Goal: Transaction & Acquisition: Book appointment/travel/reservation

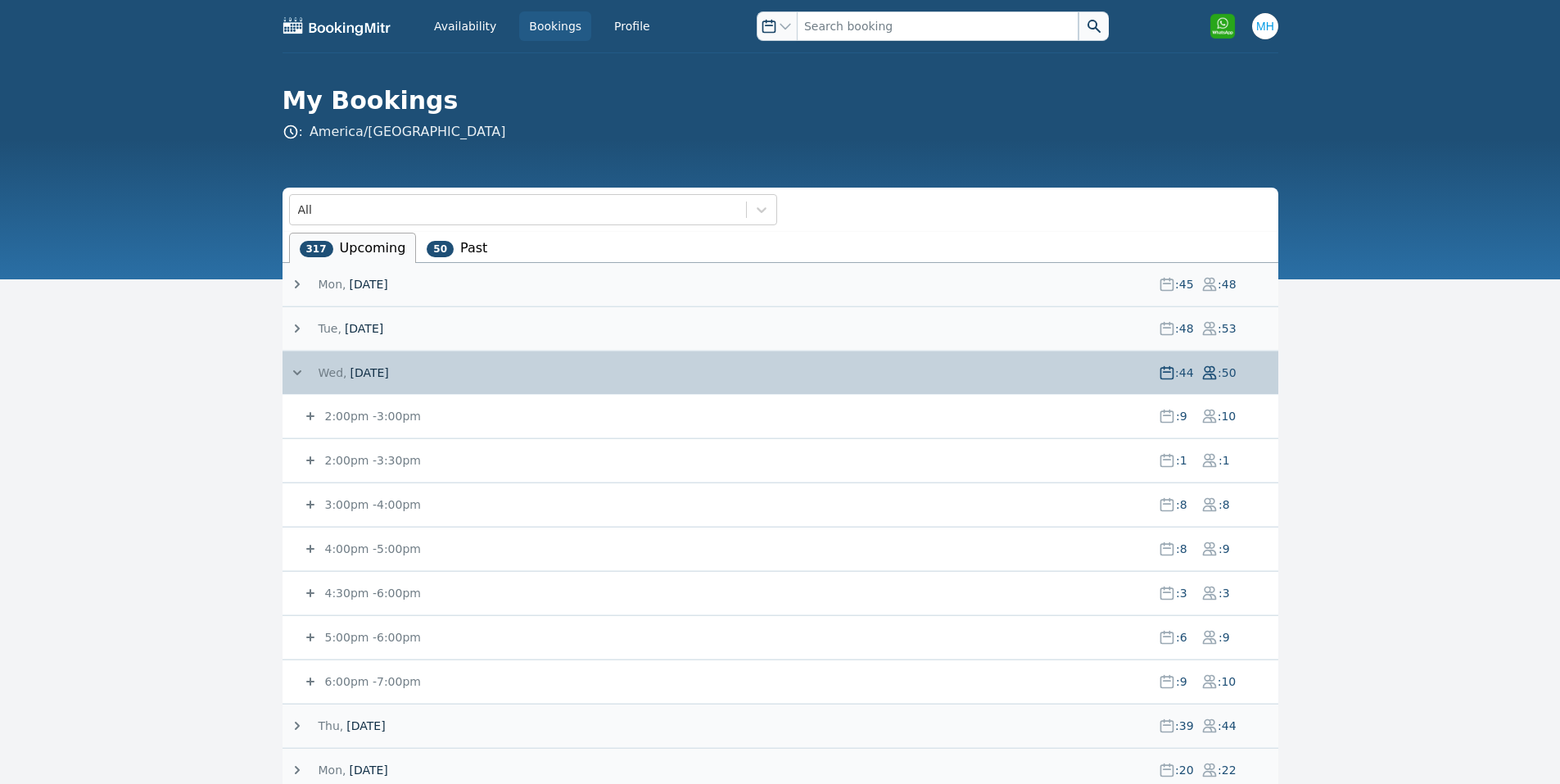
drag, startPoint x: 332, startPoint y: 370, endPoint x: 342, endPoint y: 371, distance: 10.0
click at [342, 371] on span "Wed," at bounding box center [332, 372] width 28 height 16
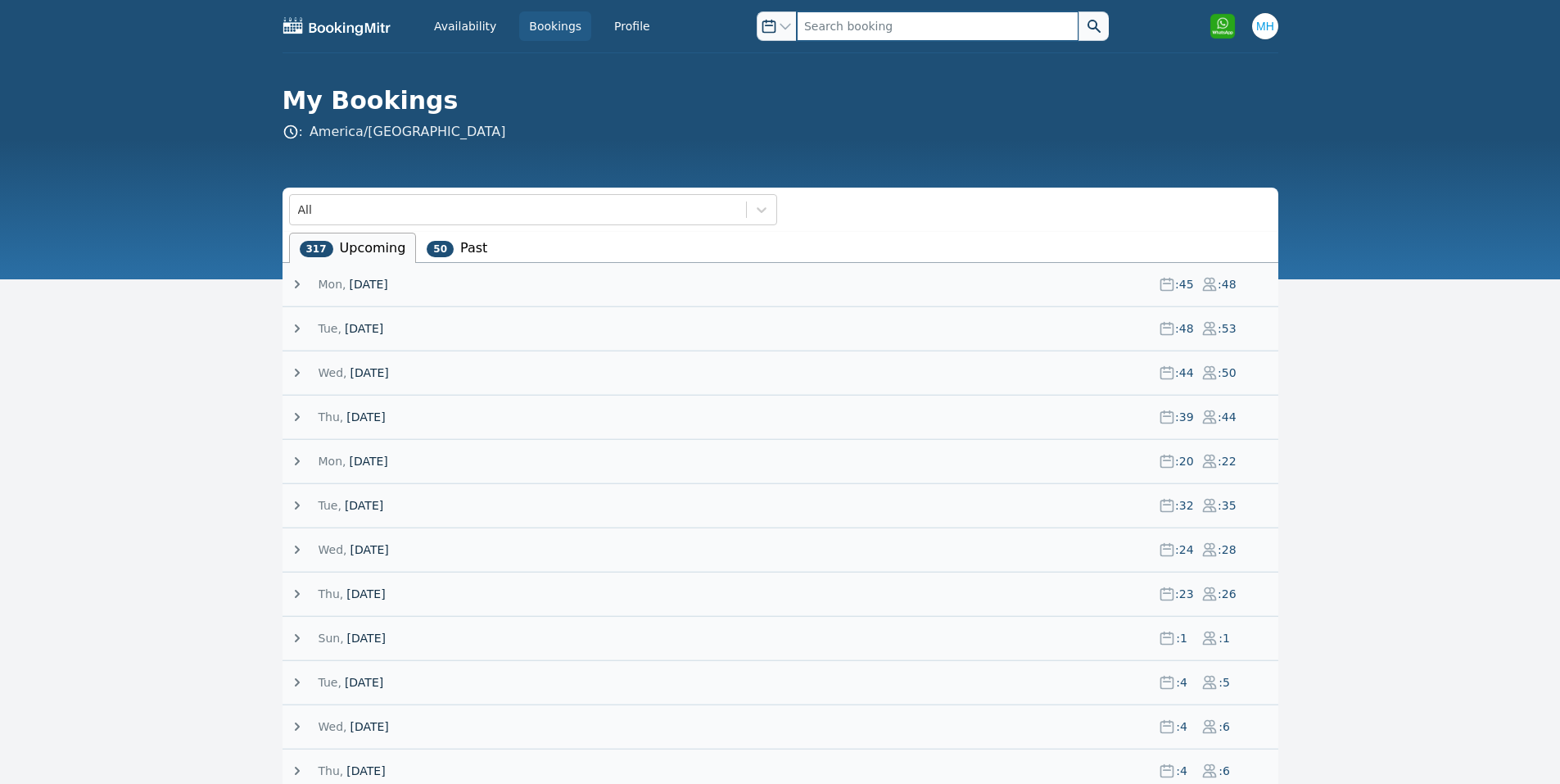
click at [840, 18] on input "text" at bounding box center [937, 26] width 281 height 29
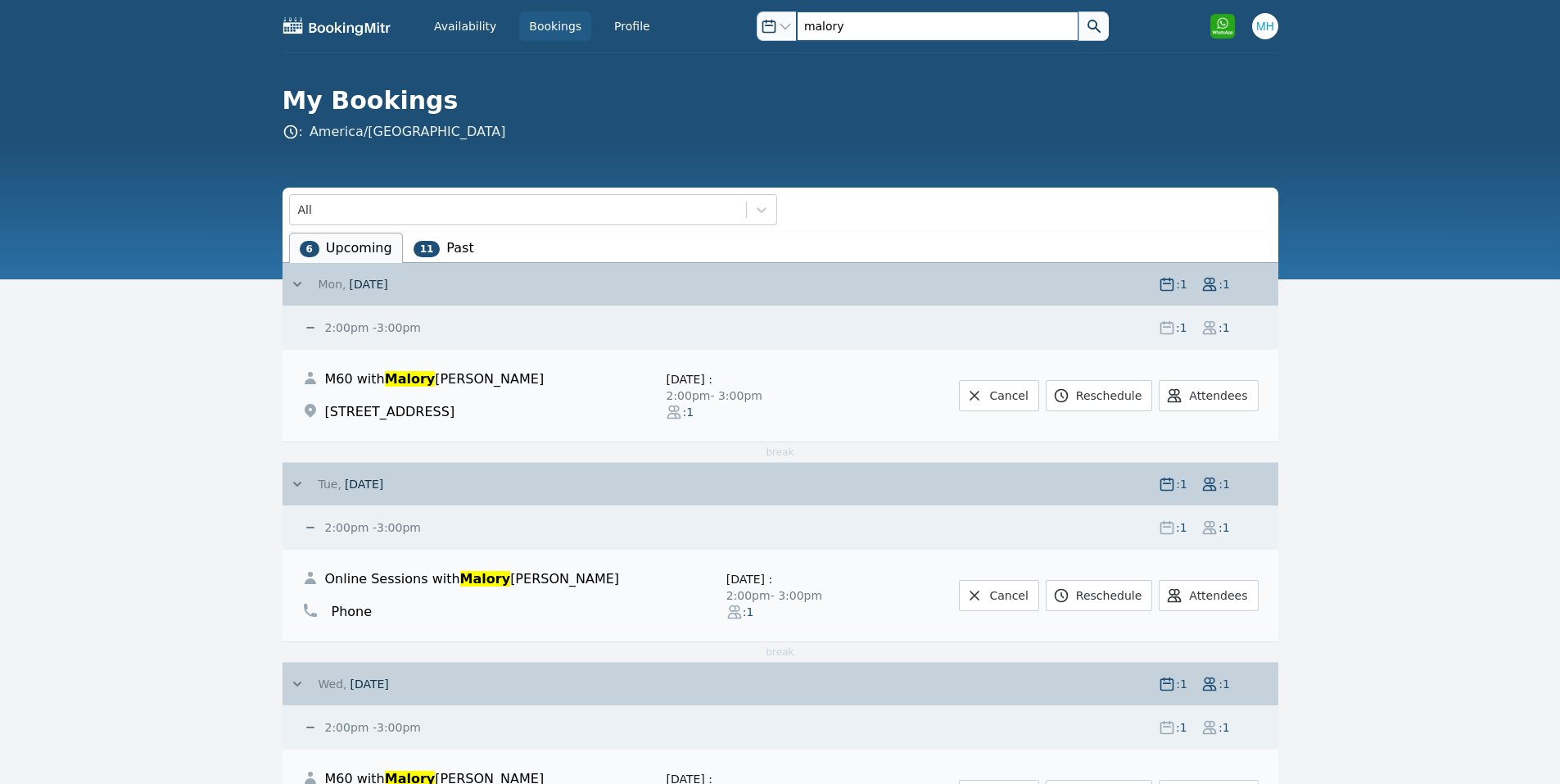
type input "malory"
click at [1079, 11] on button at bounding box center [1094, 26] width 30 height 29
click at [852, 22] on input "malory" at bounding box center [937, 26] width 281 height 29
click at [1003, 397] on link "Cancel" at bounding box center [999, 395] width 80 height 31
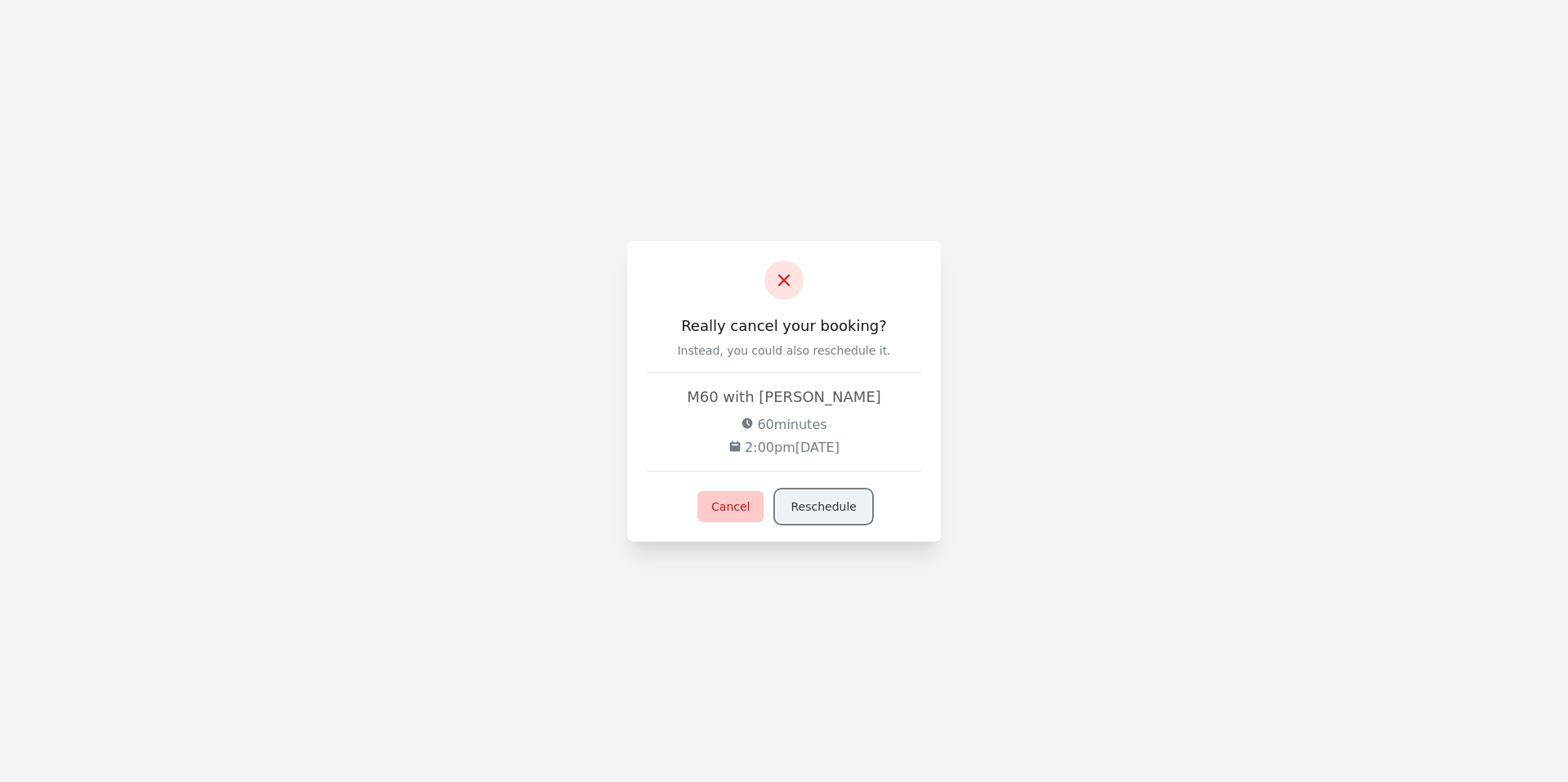
drag, startPoint x: 814, startPoint y: 503, endPoint x: 725, endPoint y: 504, distance: 89.0
click at [725, 504] on div "Cancel Reschedule" at bounding box center [784, 506] width 275 height 31
click at [729, 504] on button "Cancel" at bounding box center [730, 506] width 66 height 31
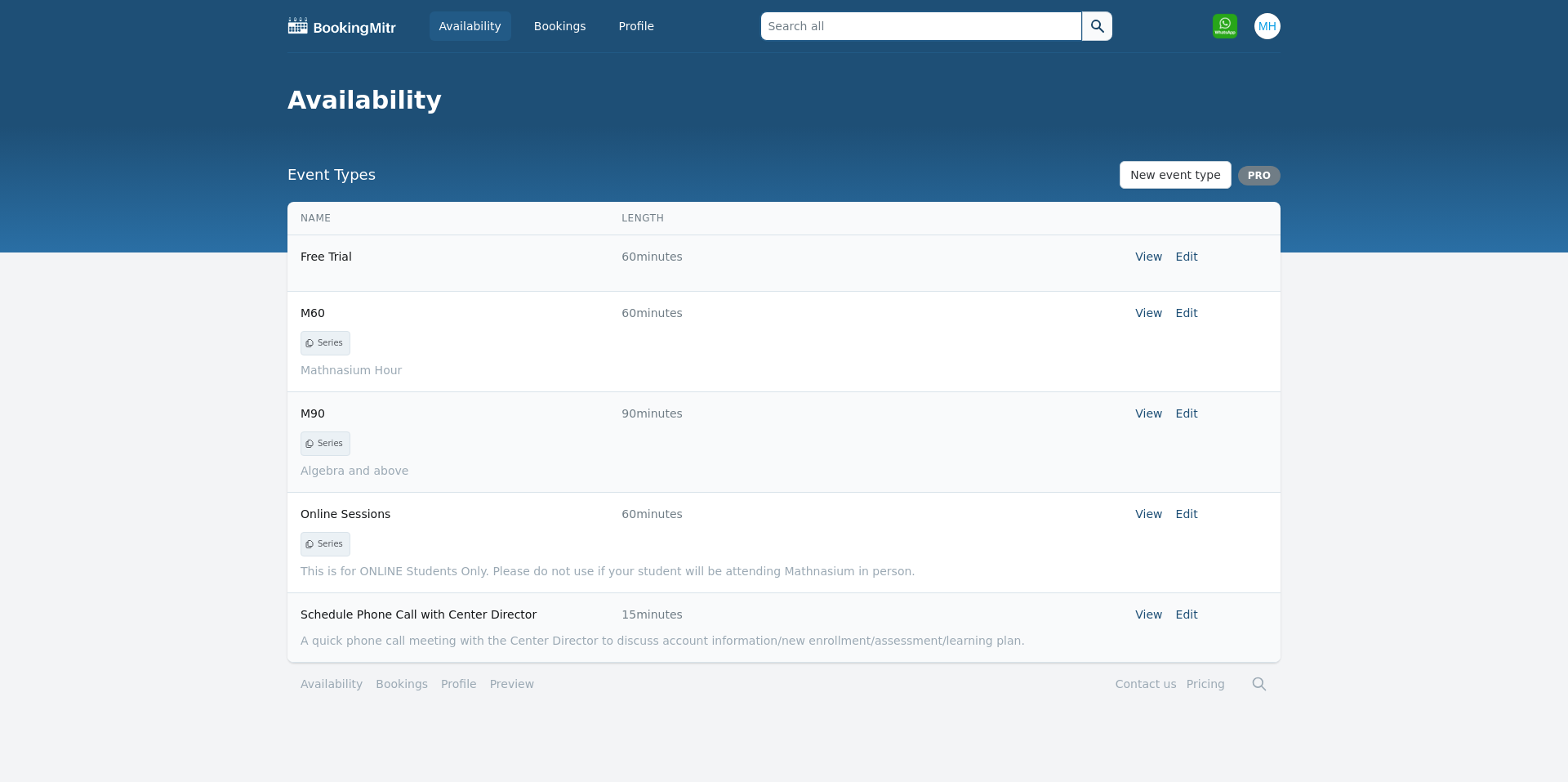
click at [808, 20] on input "text" at bounding box center [921, 26] width 321 height 29
click at [811, 33] on input "text" at bounding box center [921, 26] width 321 height 29
drag, startPoint x: 810, startPoint y: 30, endPoint x: 793, endPoint y: 21, distance: 19.2
click at [793, 21] on input "text" at bounding box center [921, 26] width 321 height 29
type input "malory"
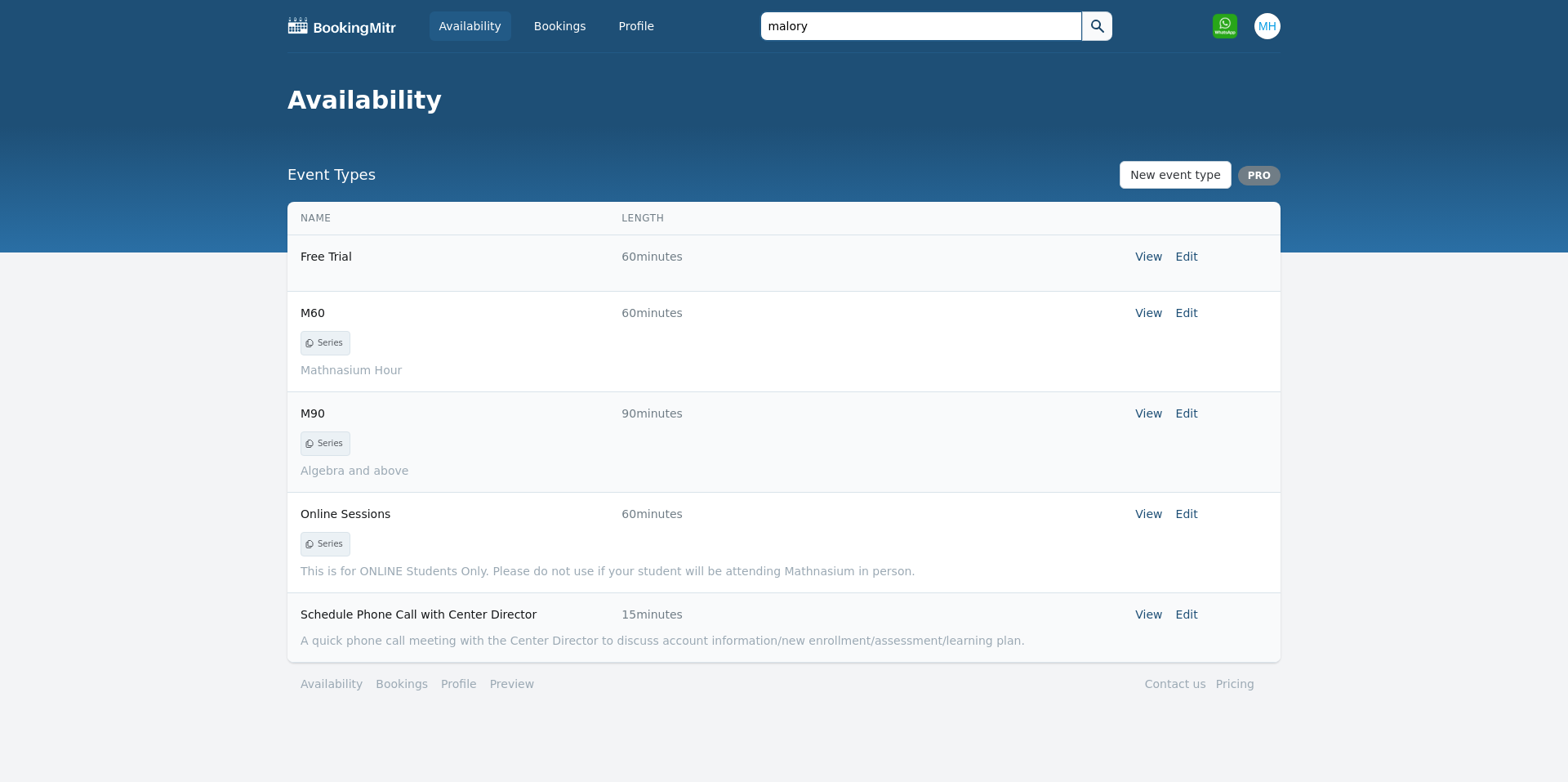
click at [1082, 11] on button at bounding box center [1098, 26] width 30 height 29
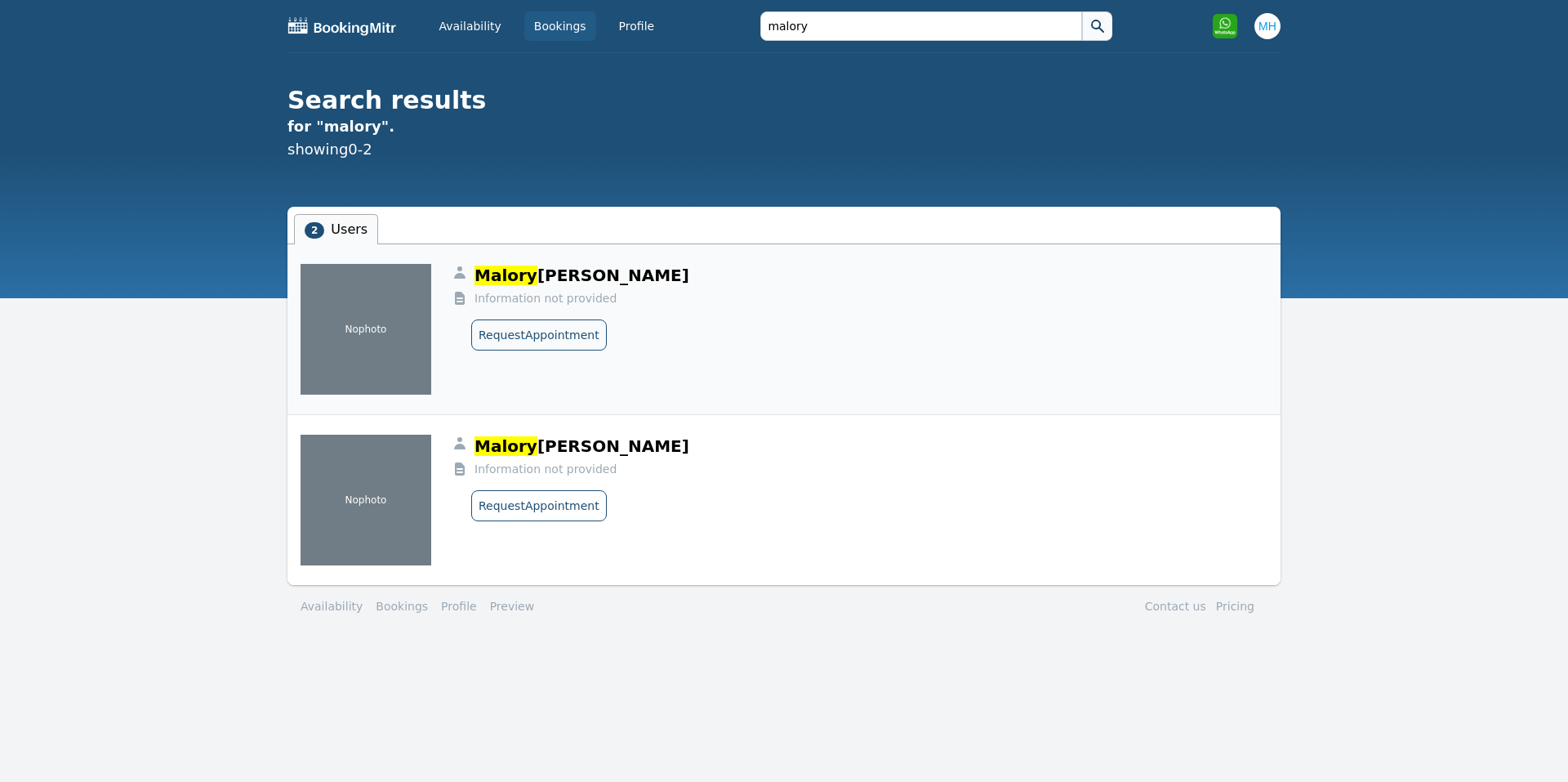
click at [547, 31] on link "Bookings" at bounding box center [560, 26] width 72 height 29
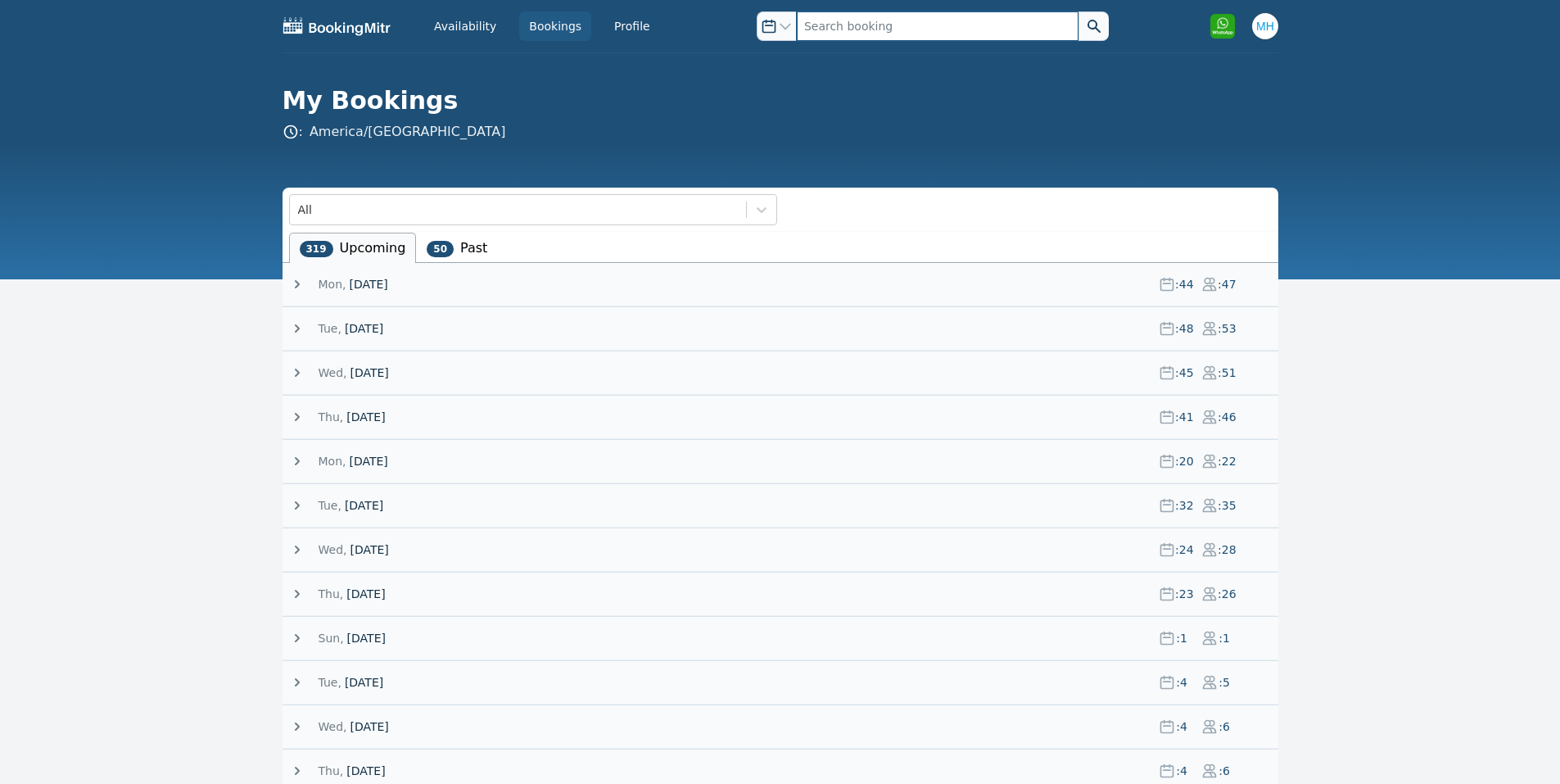
click at [834, 18] on input "text" at bounding box center [937, 26] width 281 height 29
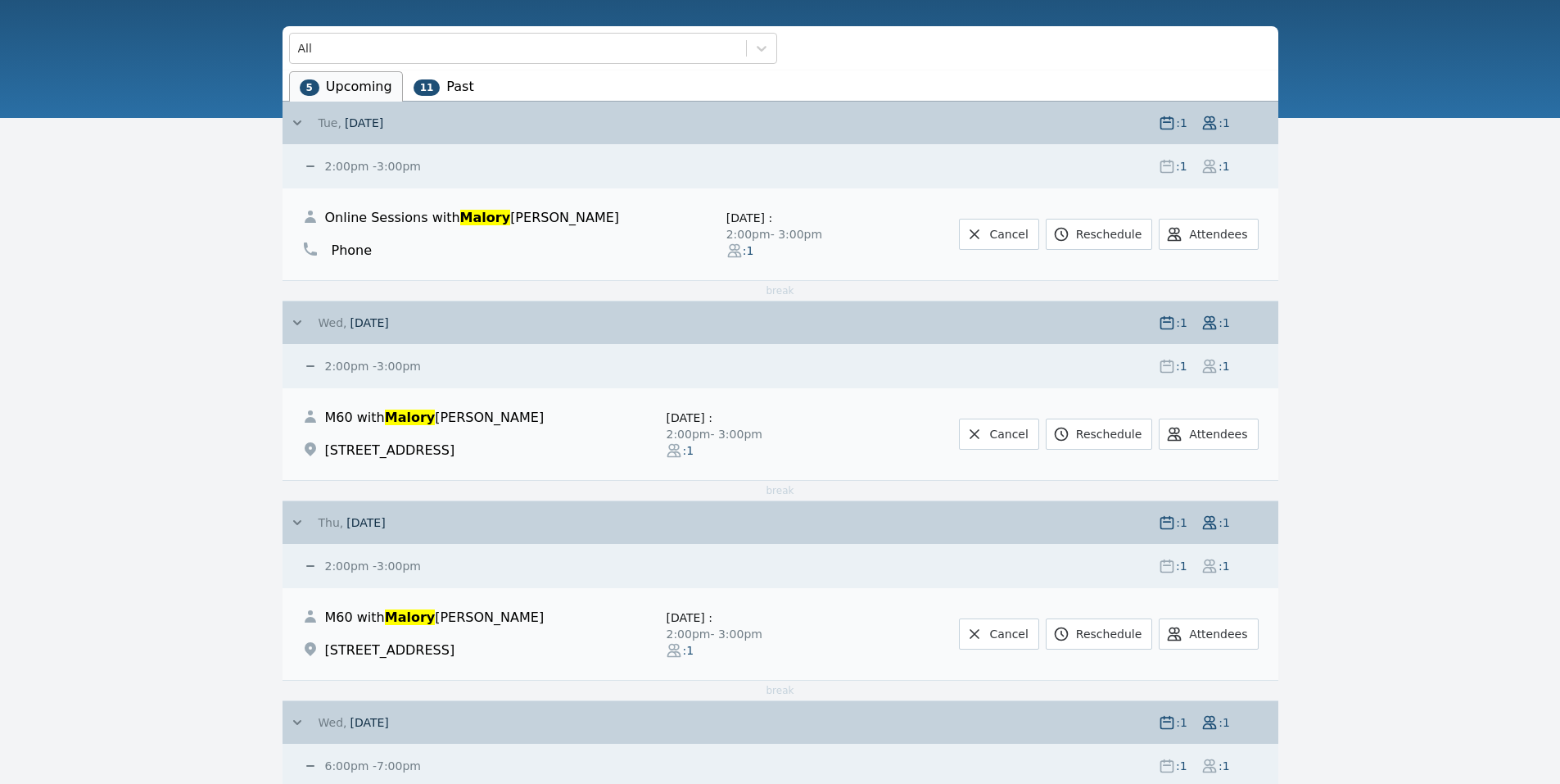
scroll to position [157, 0]
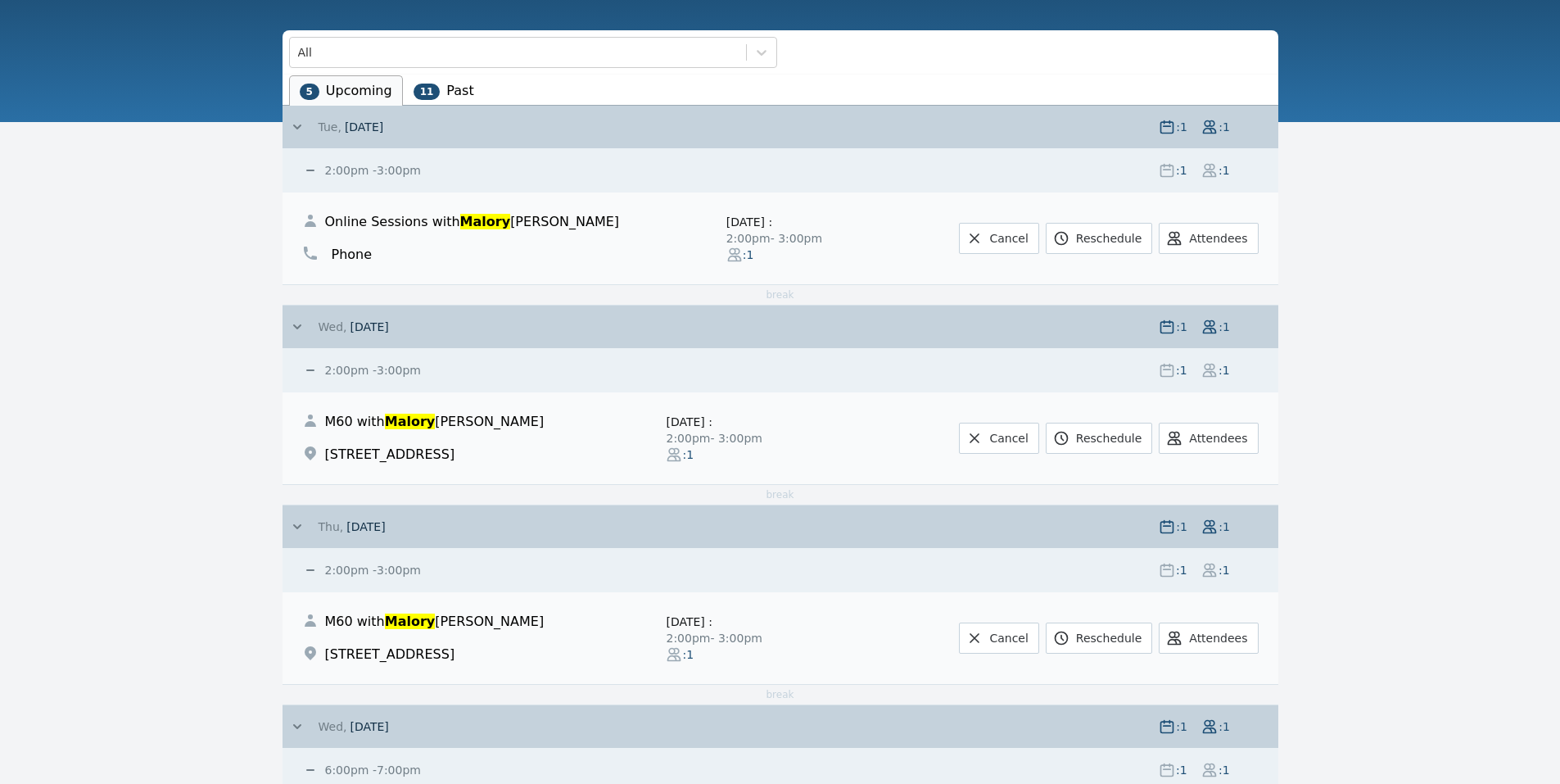
type input "malory"
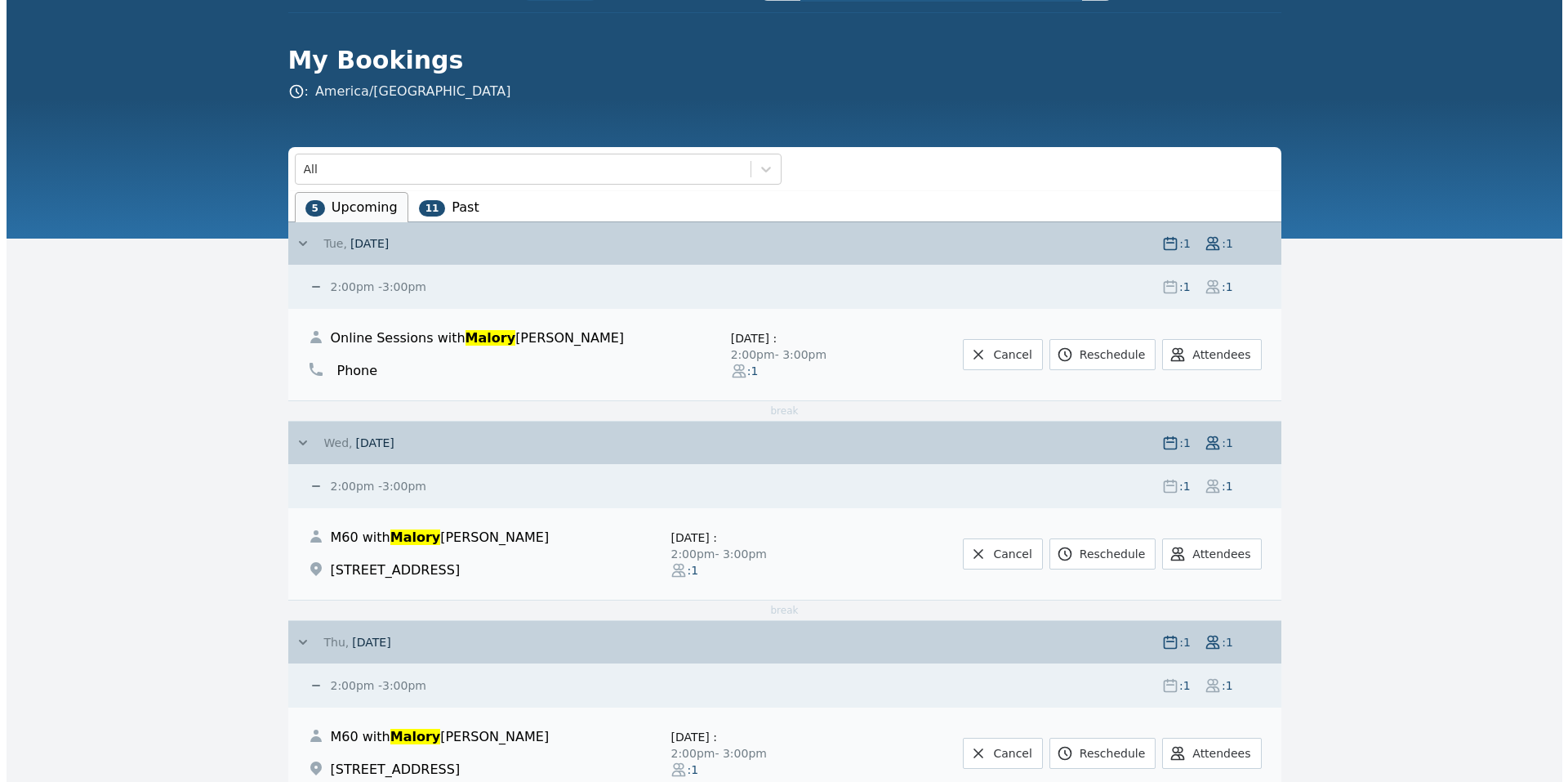
scroll to position [0, 0]
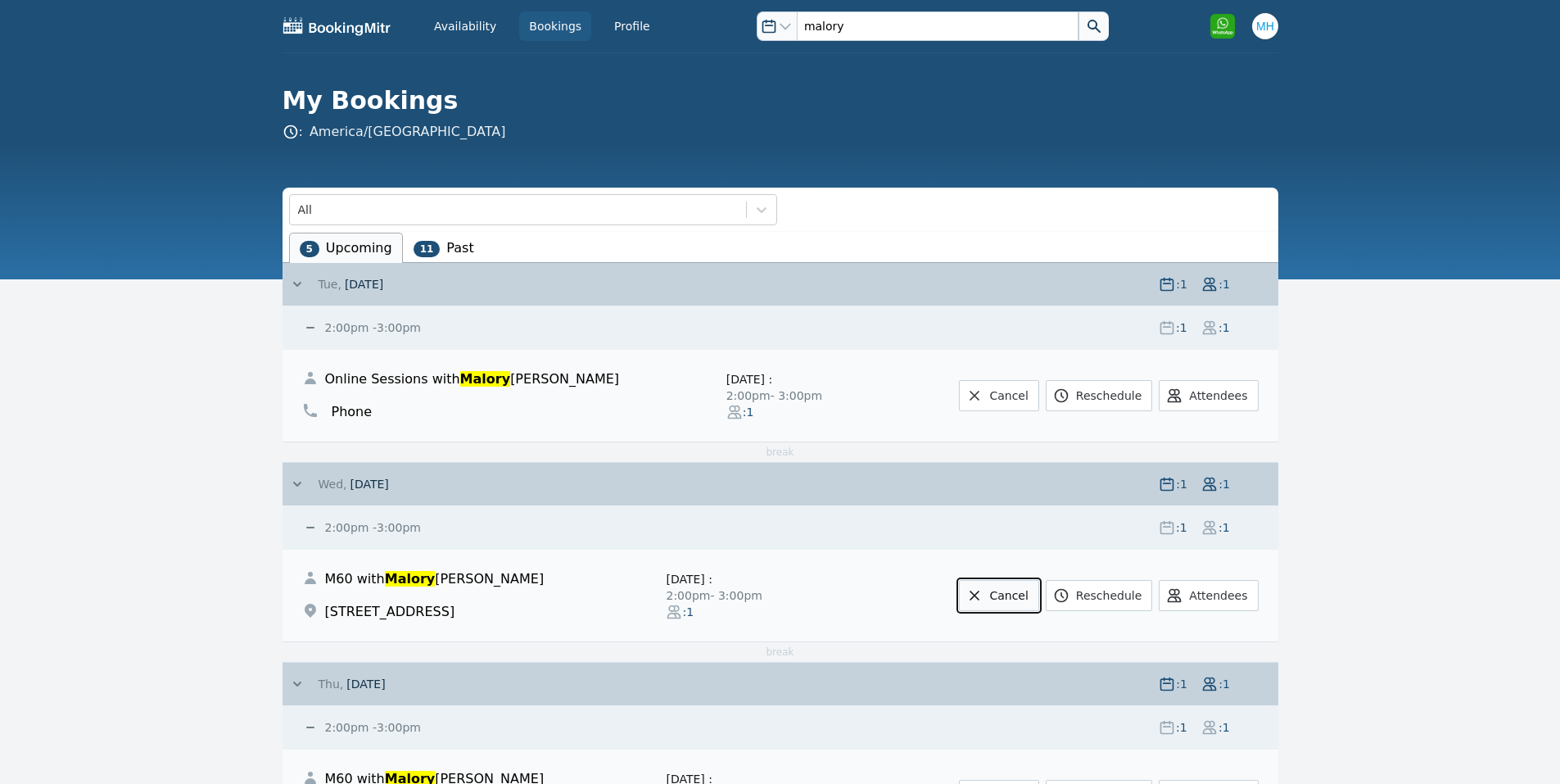
click at [1009, 596] on link "Cancel" at bounding box center [999, 595] width 80 height 31
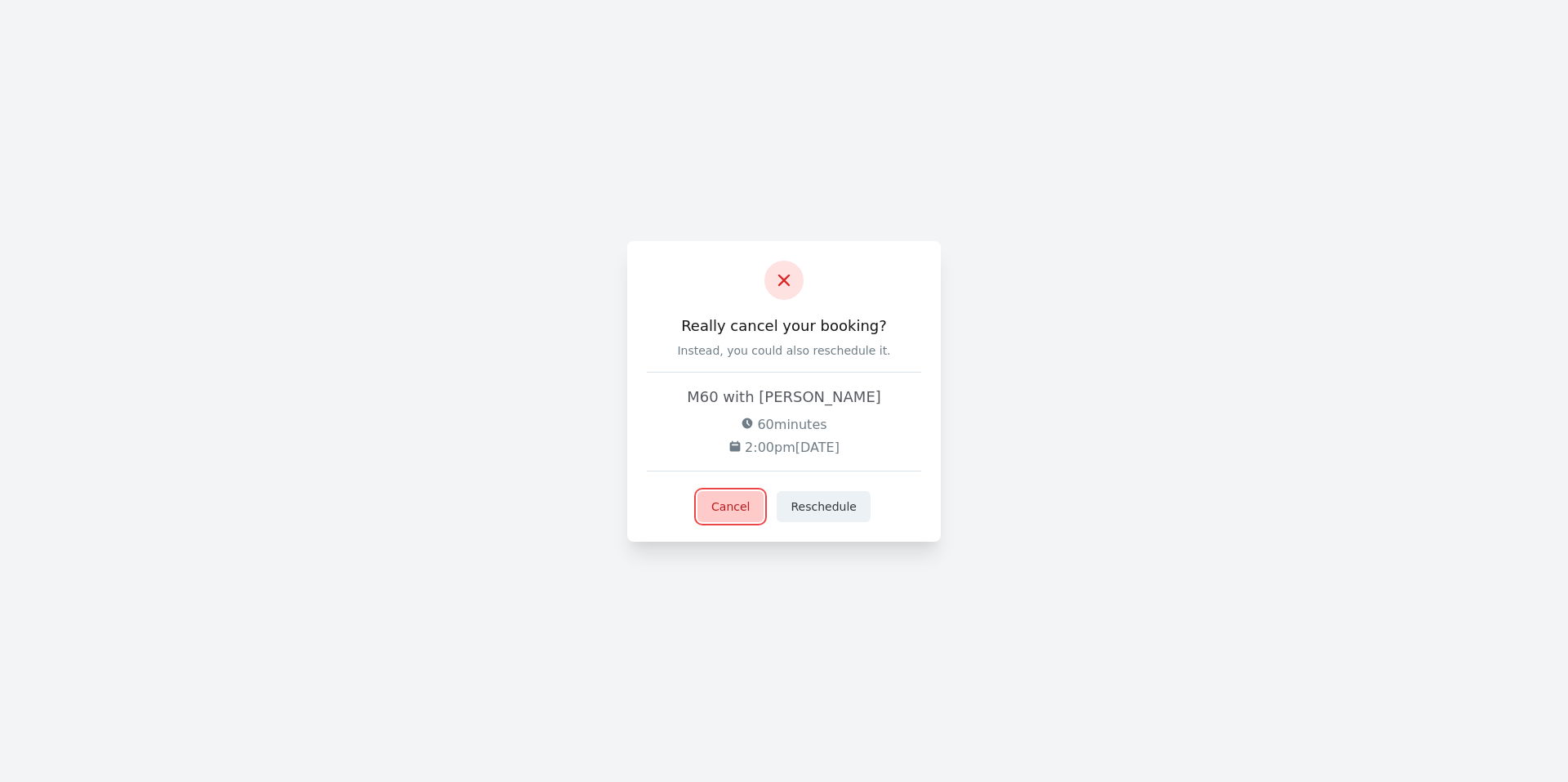
click at [752, 501] on button "Cancel" at bounding box center [730, 506] width 66 height 31
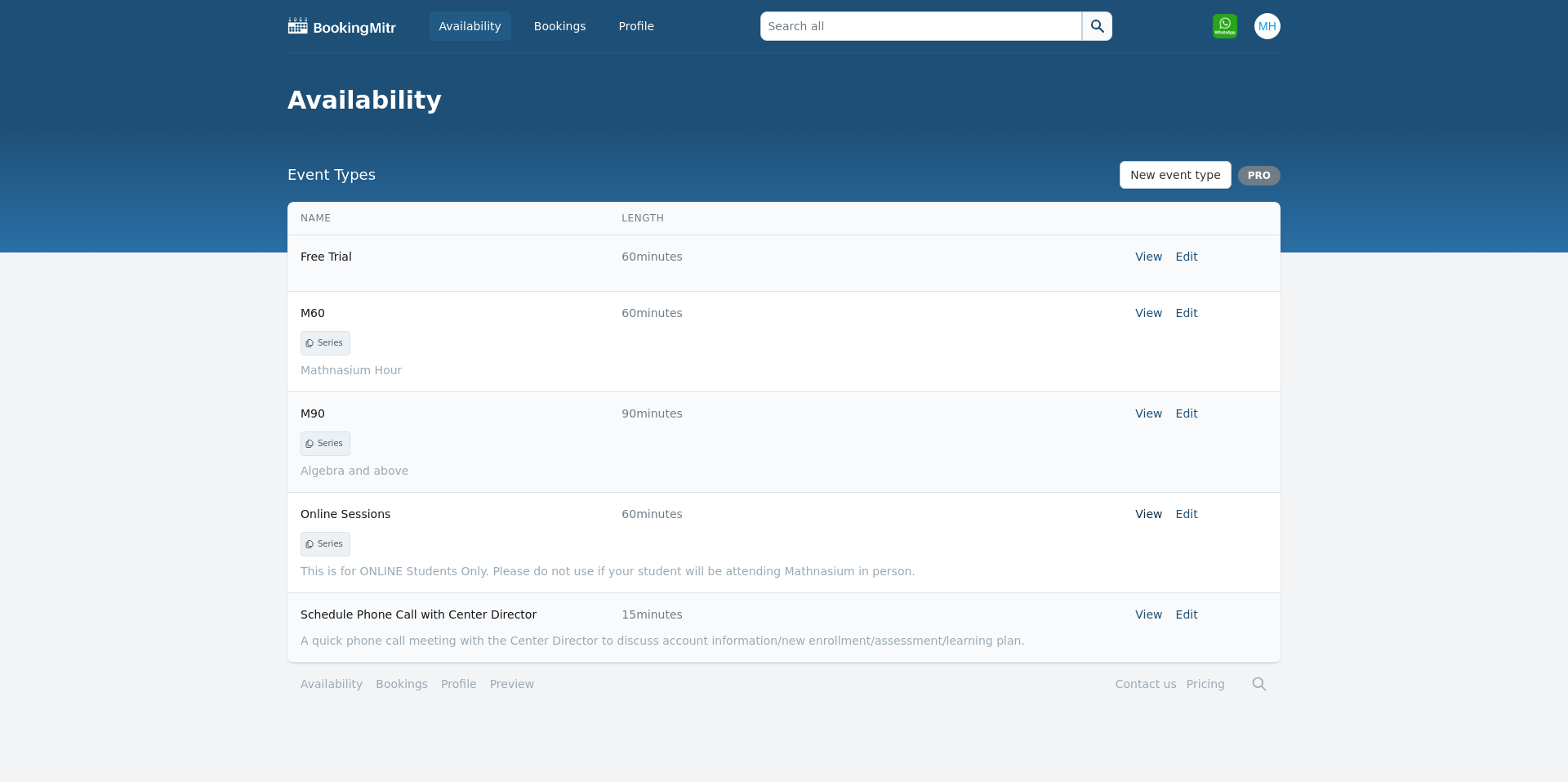
click at [1144, 507] on link "View" at bounding box center [1149, 514] width 27 height 13
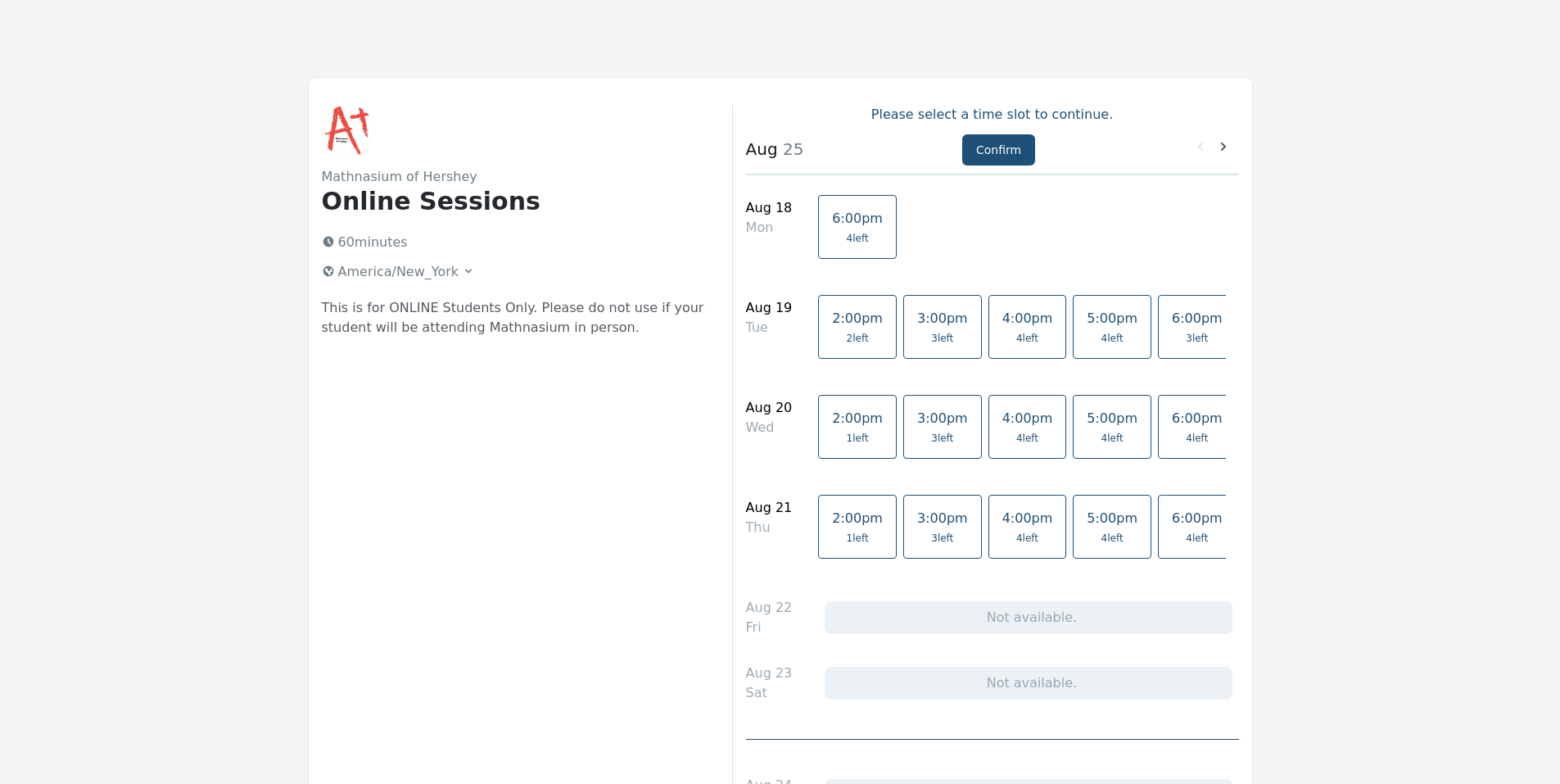
click at [818, 428] on link "2:00pm 1 left" at bounding box center [857, 426] width 79 height 63
click at [962, 152] on button "Confirm" at bounding box center [998, 150] width 73 height 31
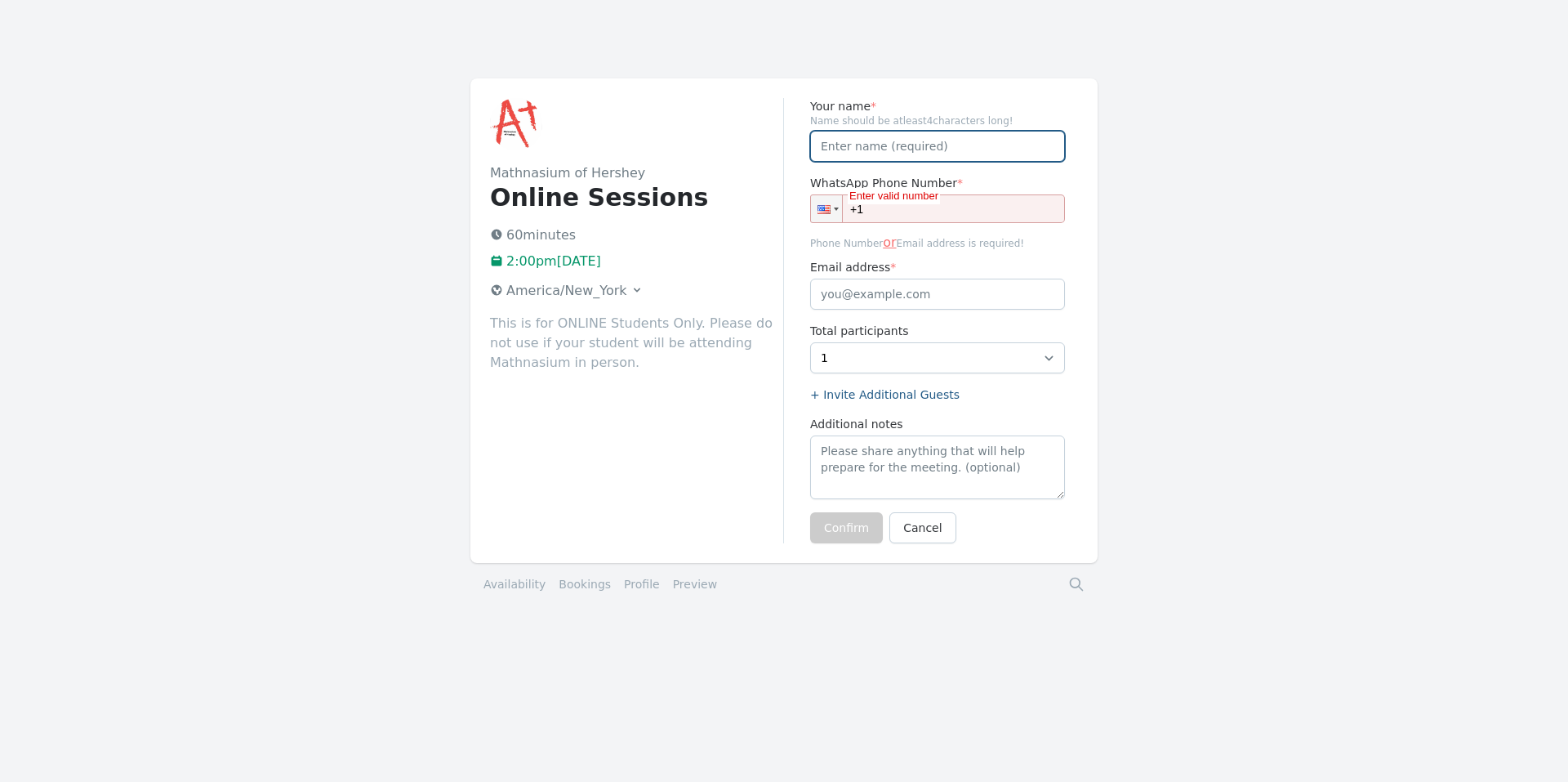
click at [909, 146] on input "Your name *" at bounding box center [938, 145] width 255 height 31
type input "Malory Kreider"
click at [929, 205] on input "+1" at bounding box center [938, 209] width 255 height 28
click at [946, 207] on input "+1" at bounding box center [938, 209] width 255 height 28
paste input "(717) 449-0596"
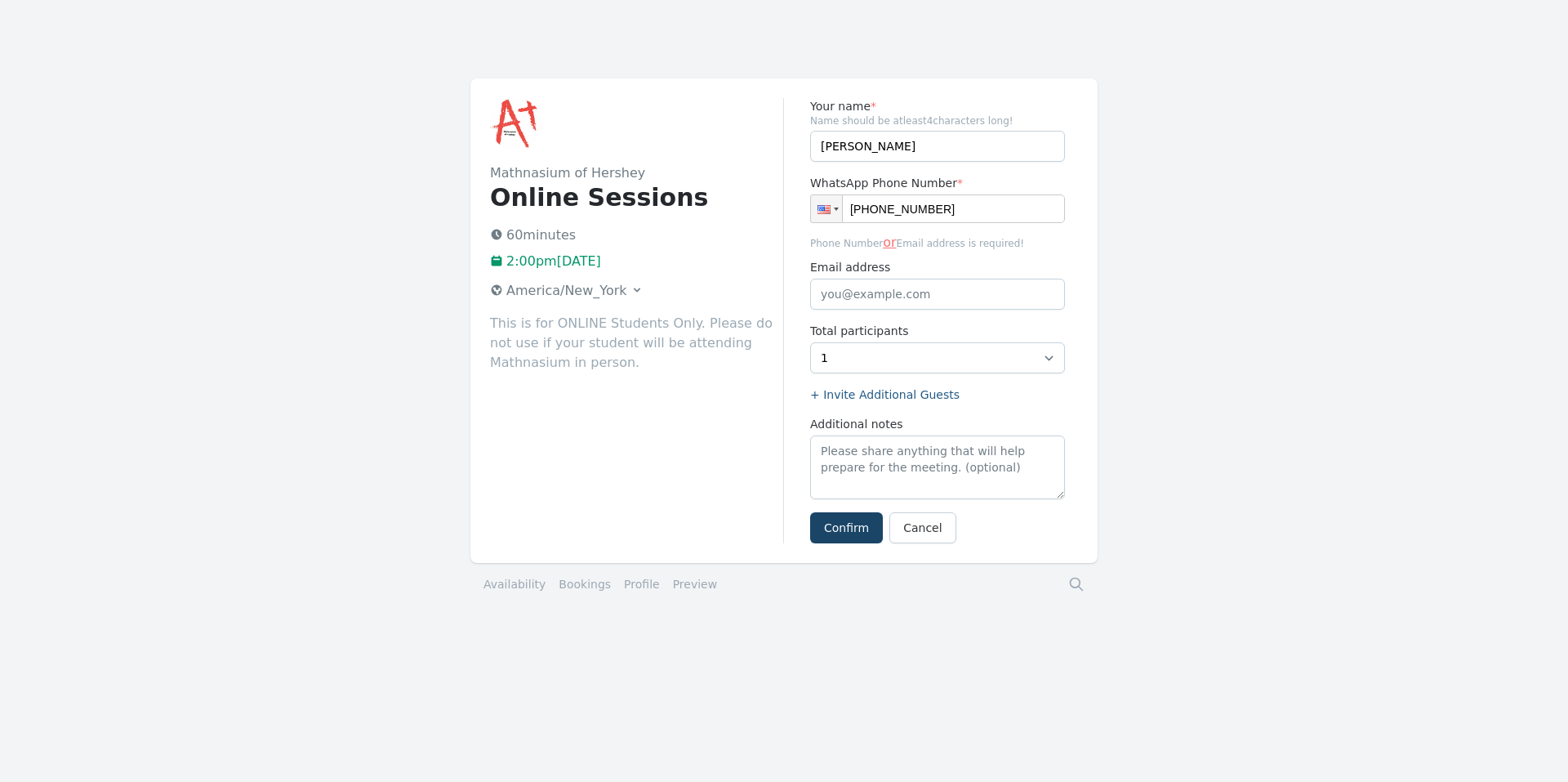
type input "+1 (717) 449-0596"
click at [862, 518] on button "Confirm" at bounding box center [846, 527] width 73 height 31
